Goal: Check status: Check status

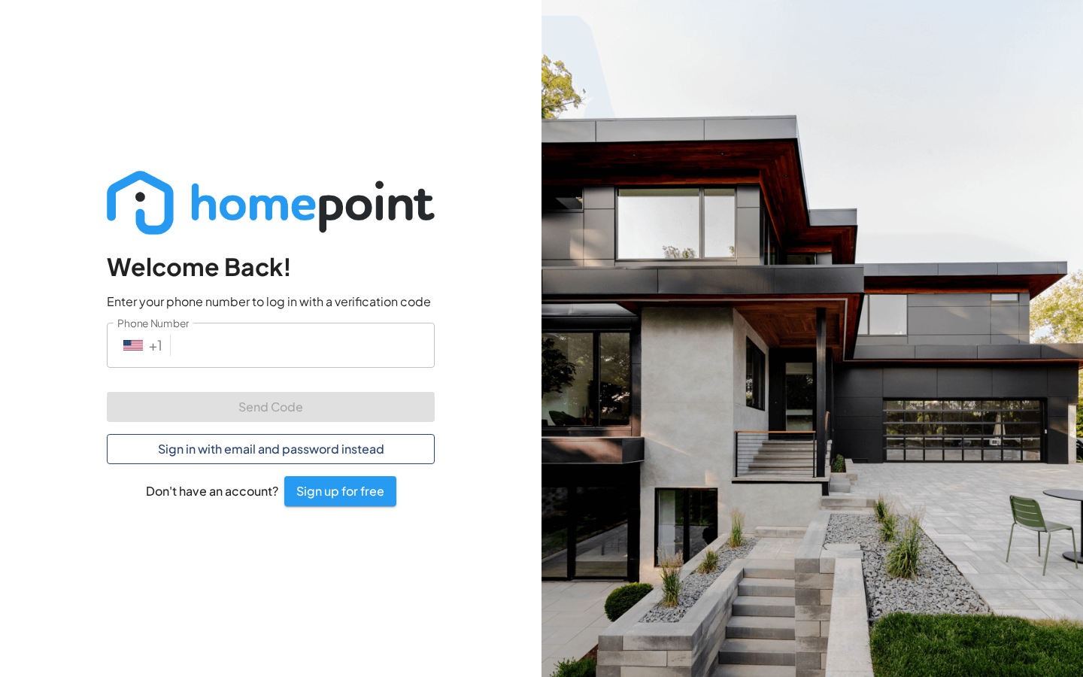
click at [325, 454] on button "Sign in with email and password instead" at bounding box center [271, 449] width 328 height 30
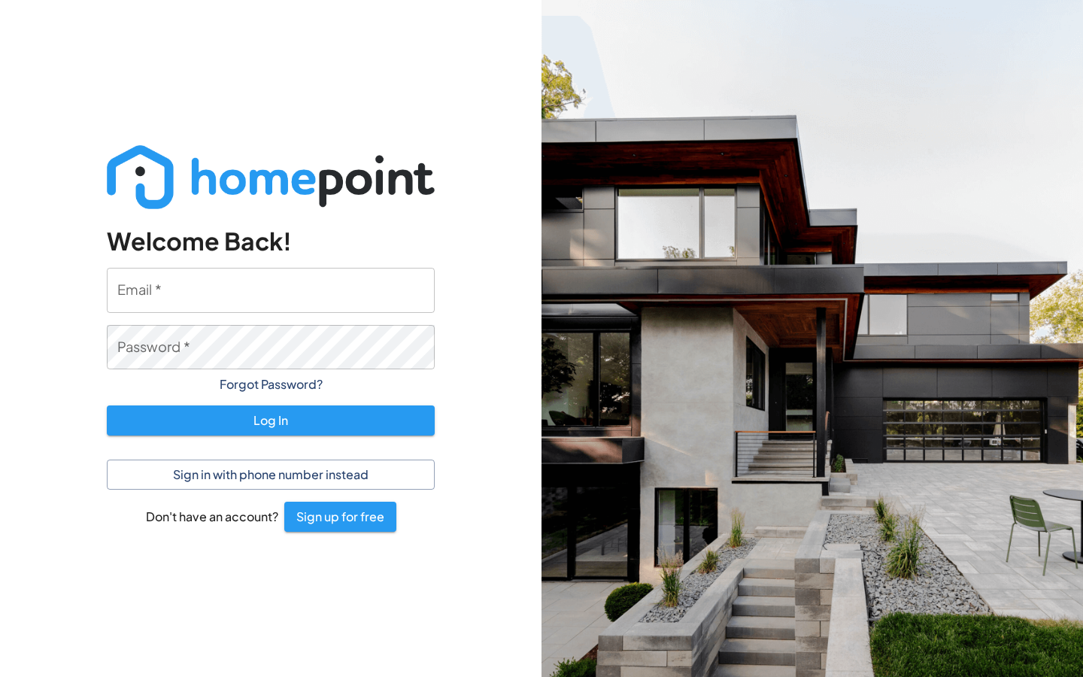
click at [284, 313] on form "Email   * Email   * Password   * Password   * Forgot Password? Log In" at bounding box center [271, 357] width 328 height 179
click at [278, 286] on input "Email   *" at bounding box center [271, 290] width 328 height 44
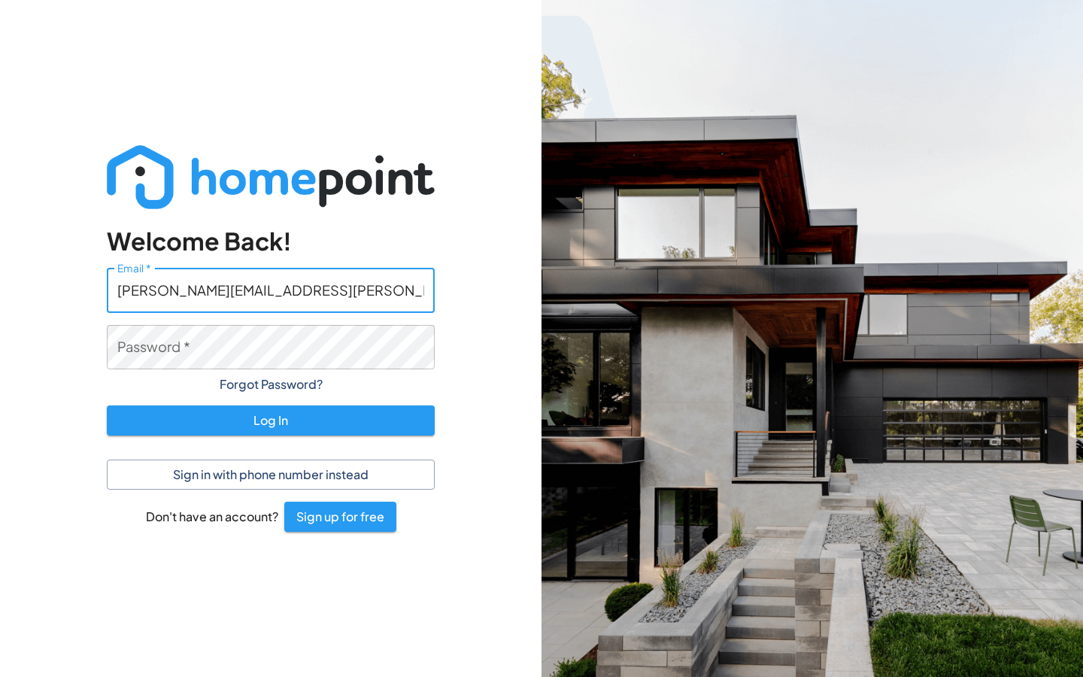
type input "[PERSON_NAME][EMAIL_ADDRESS][PERSON_NAME][DOMAIN_NAME]"
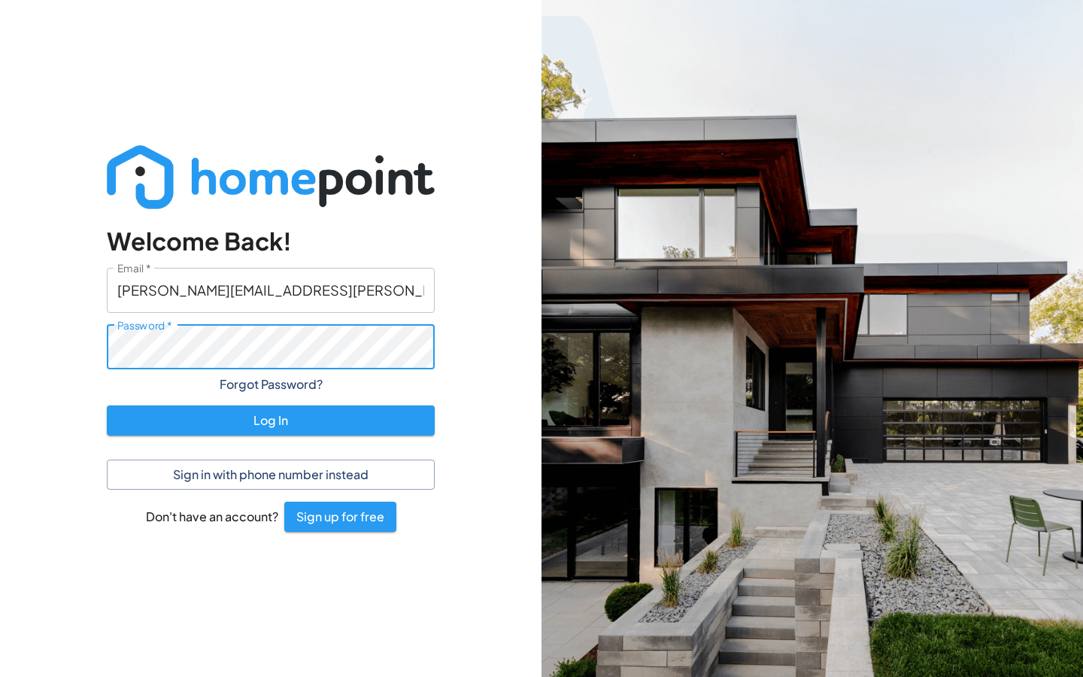
click at [271, 420] on button "Log In" at bounding box center [271, 421] width 328 height 30
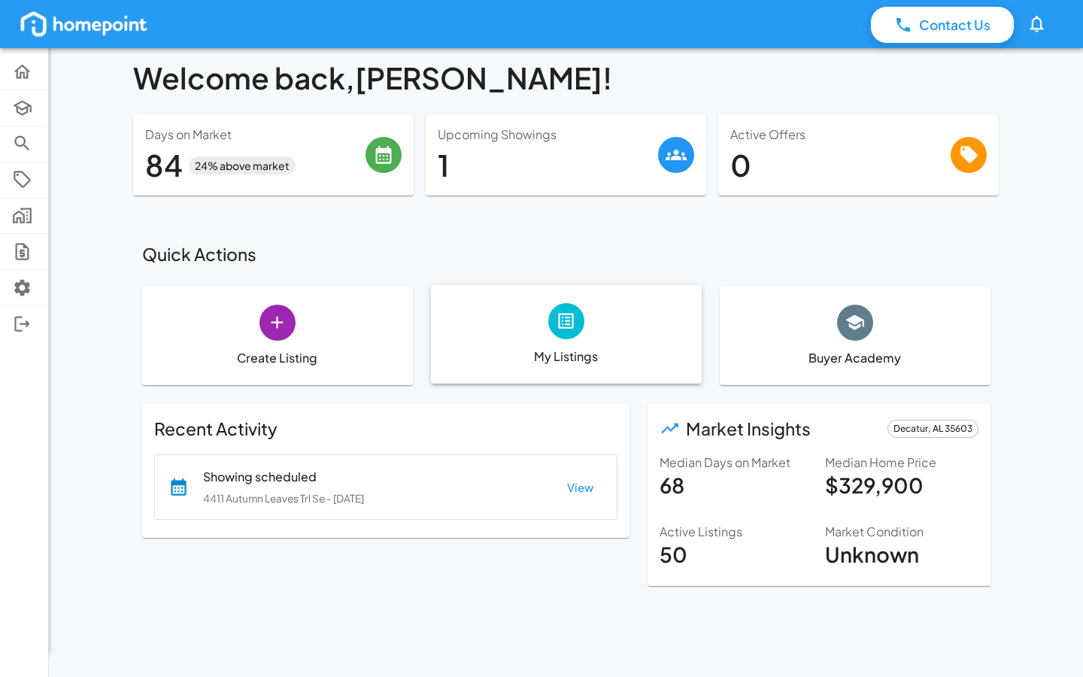
click at [604, 345] on div "My Listings" at bounding box center [566, 334] width 271 height 99
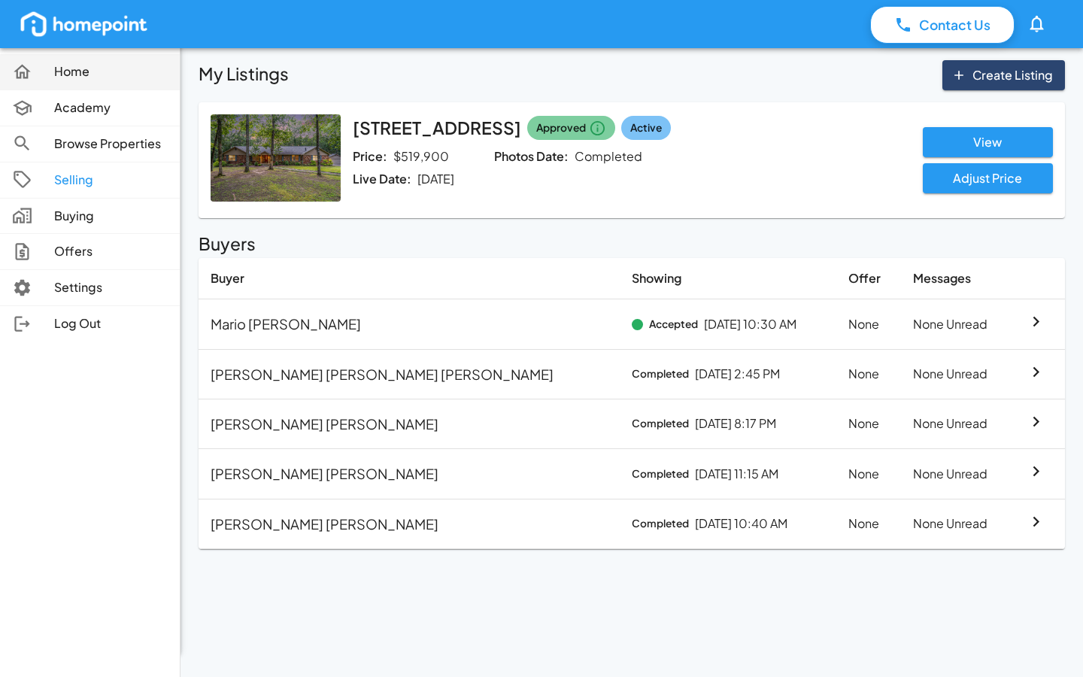
click at [20, 84] on link "Home" at bounding box center [90, 71] width 180 height 35
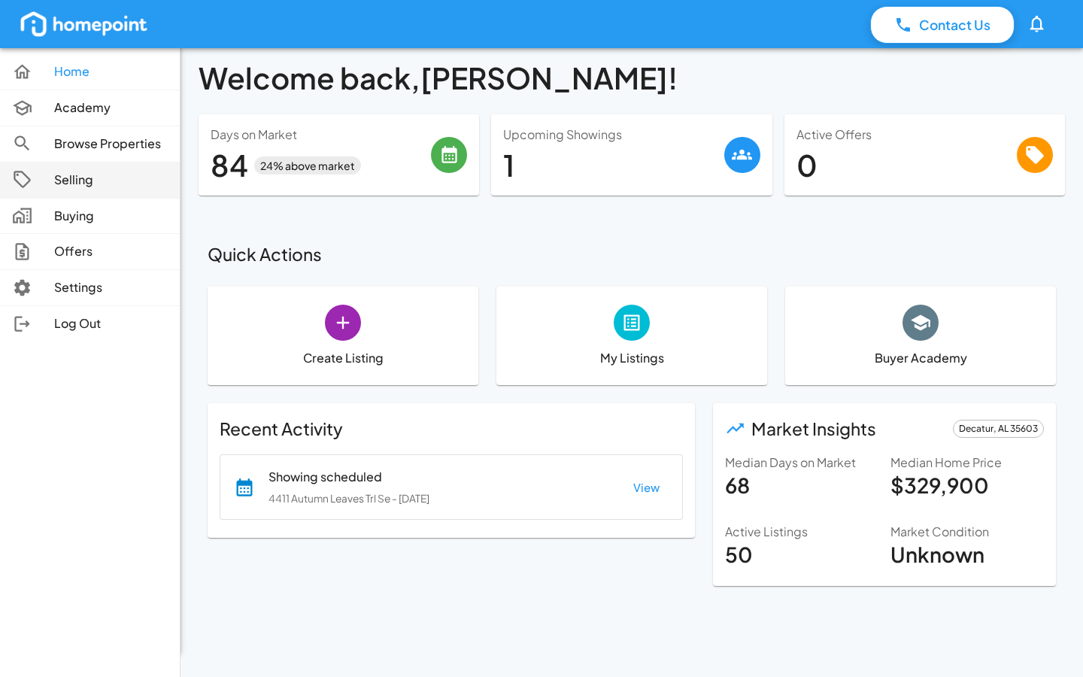
click at [53, 183] on div at bounding box center [33, 179] width 42 height 20
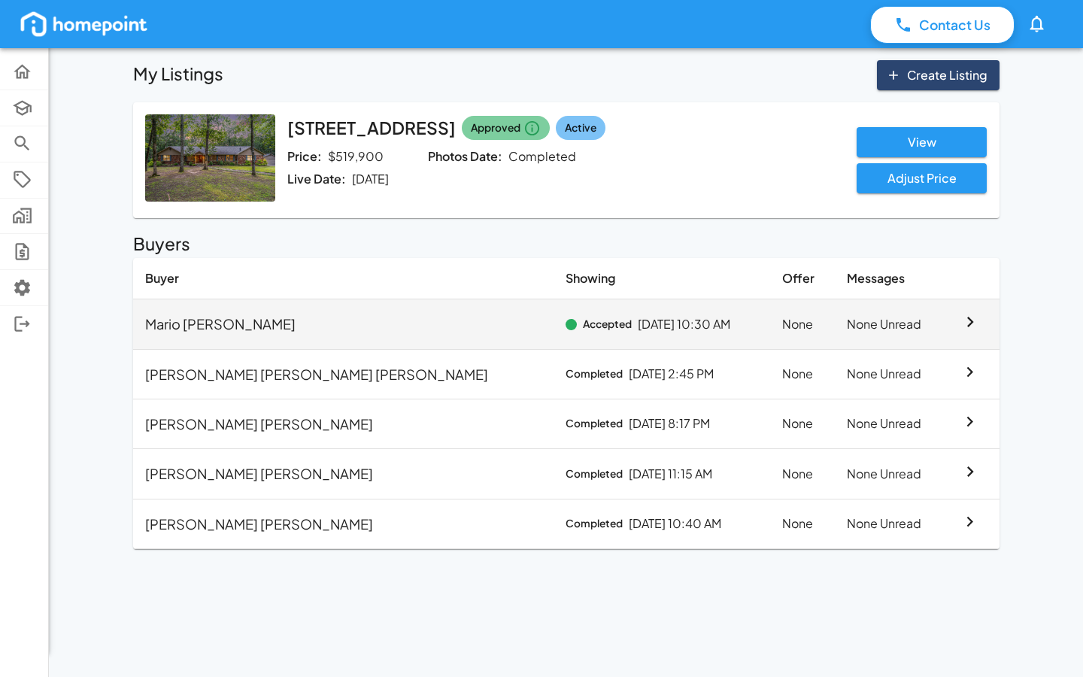
click at [638, 321] on p "[DATE] 10:30 AM" at bounding box center [684, 324] width 93 height 17
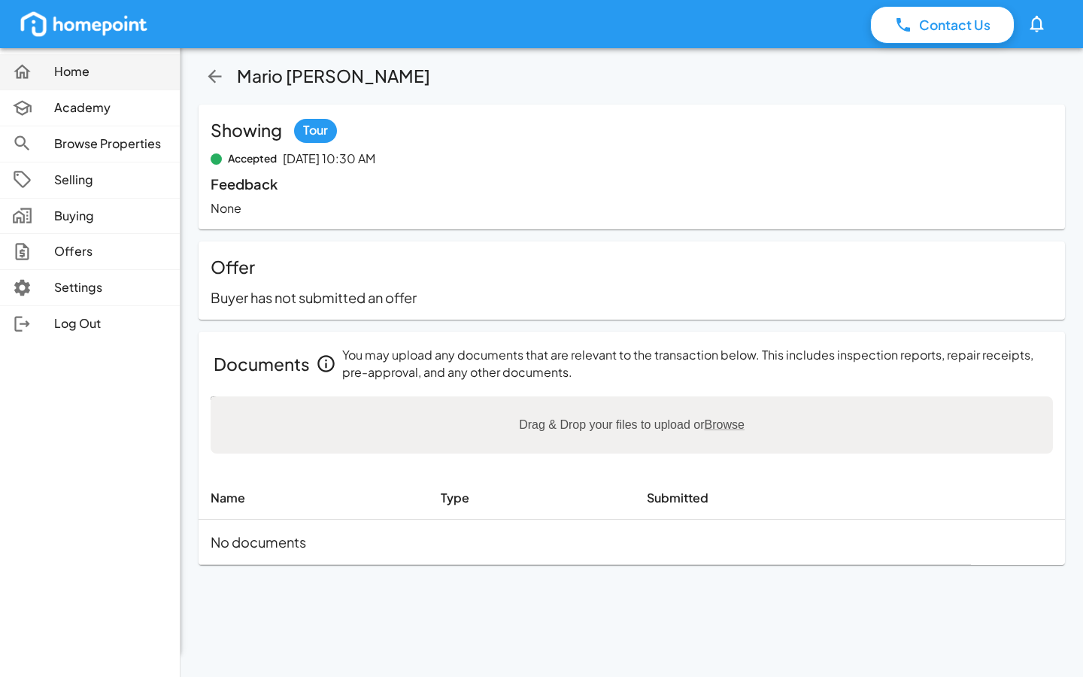
click at [31, 73] on icon at bounding box center [22, 72] width 20 height 20
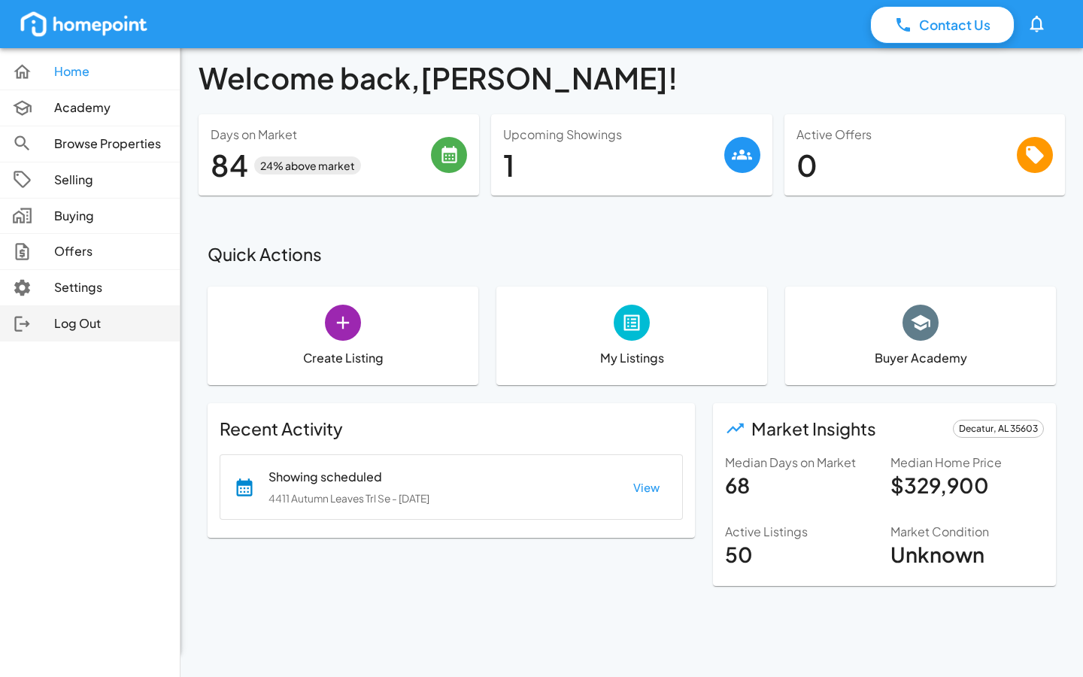
click at [26, 315] on icon at bounding box center [22, 324] width 20 height 20
